Goal: Find specific page/section: Find specific page/section

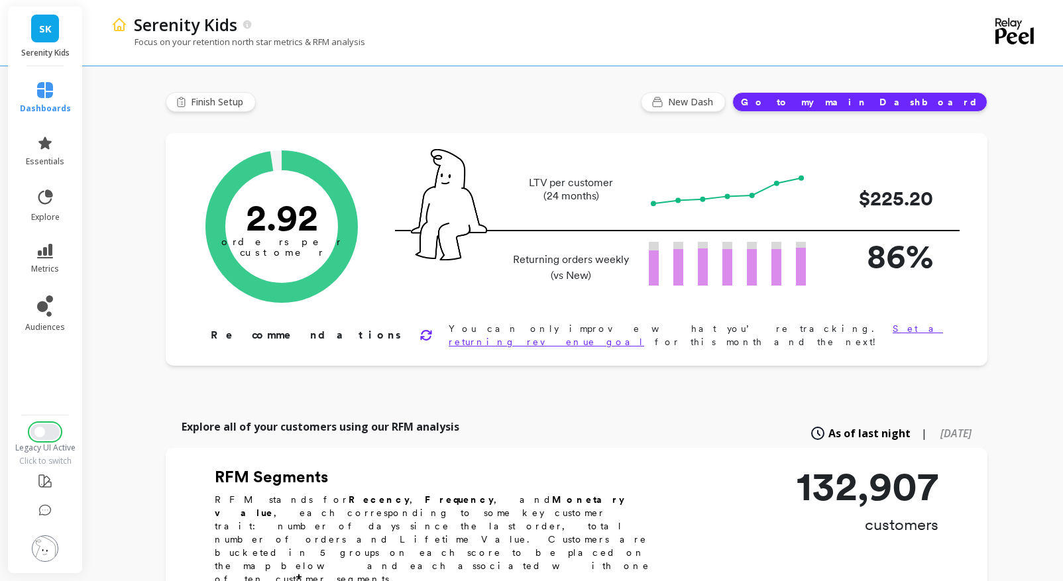
click at [45, 438] on span "Switch to New UI" at bounding box center [39, 432] width 11 height 11
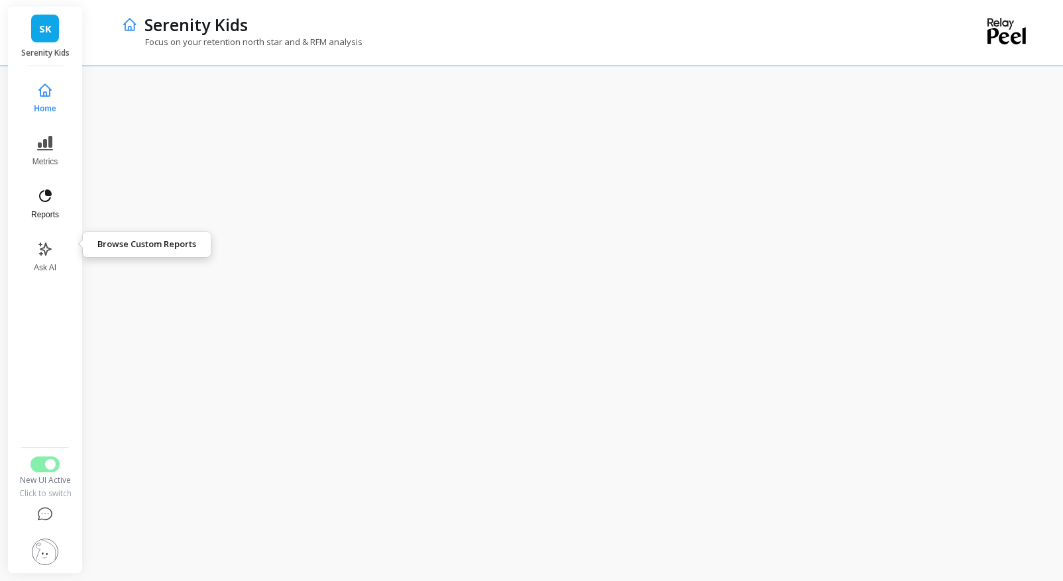
click at [57, 228] on button "Reports" at bounding box center [45, 204] width 44 height 48
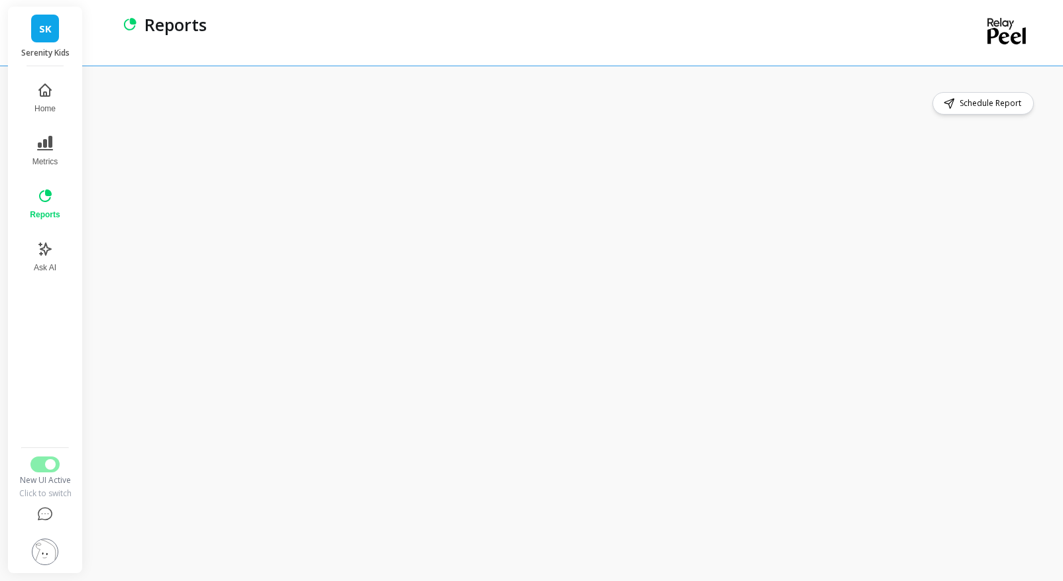
scroll to position [2, 0]
